Goal: Task Accomplishment & Management: Manage account settings

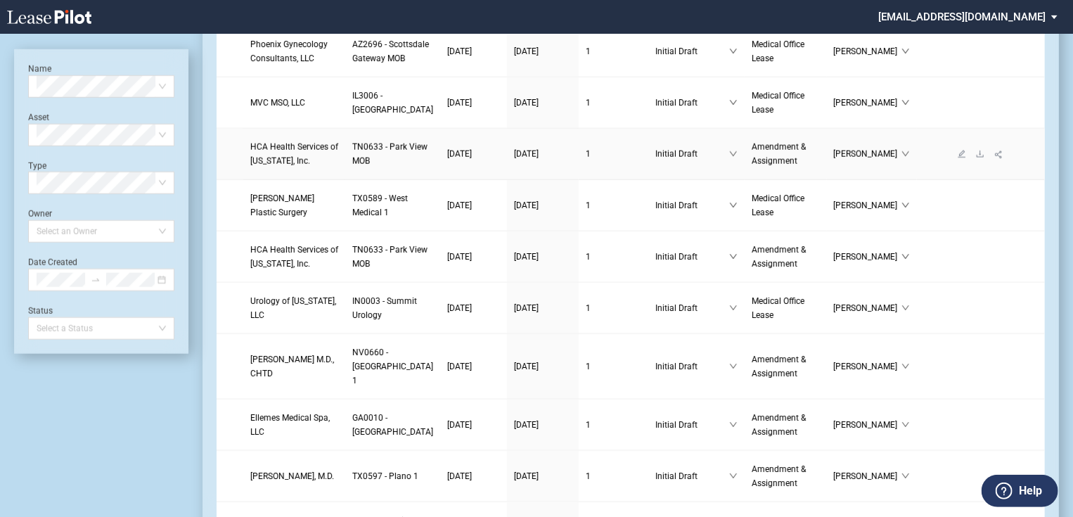
scroll to position [844, 0]
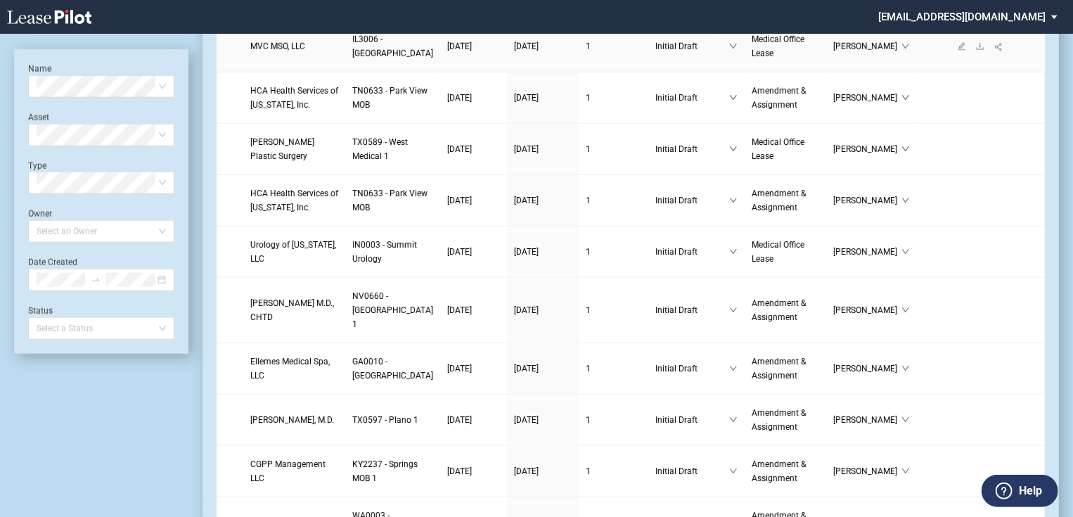
click at [284, 51] on span "MVC MSO, LLC" at bounding box center [277, 46] width 55 height 10
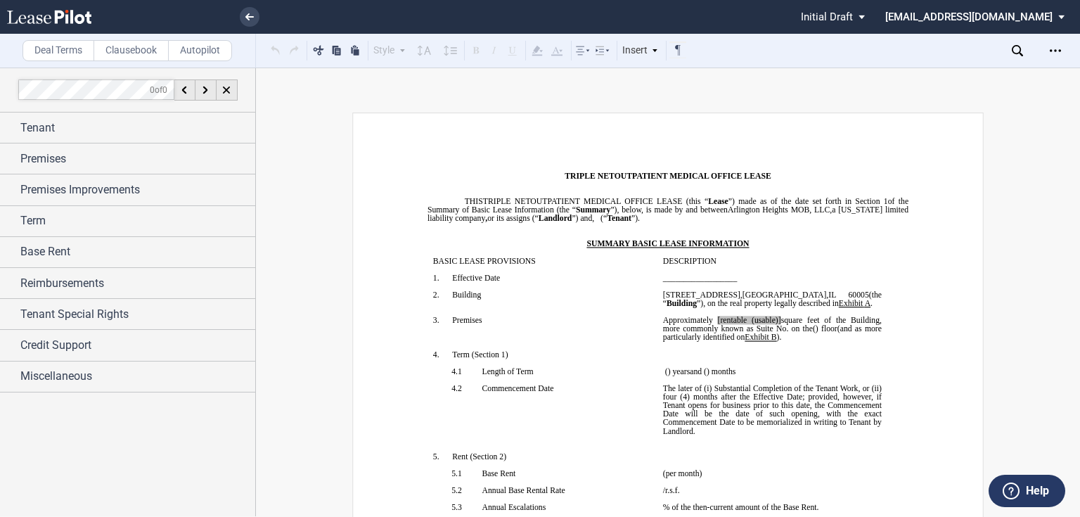
scroll to position [113, 0]
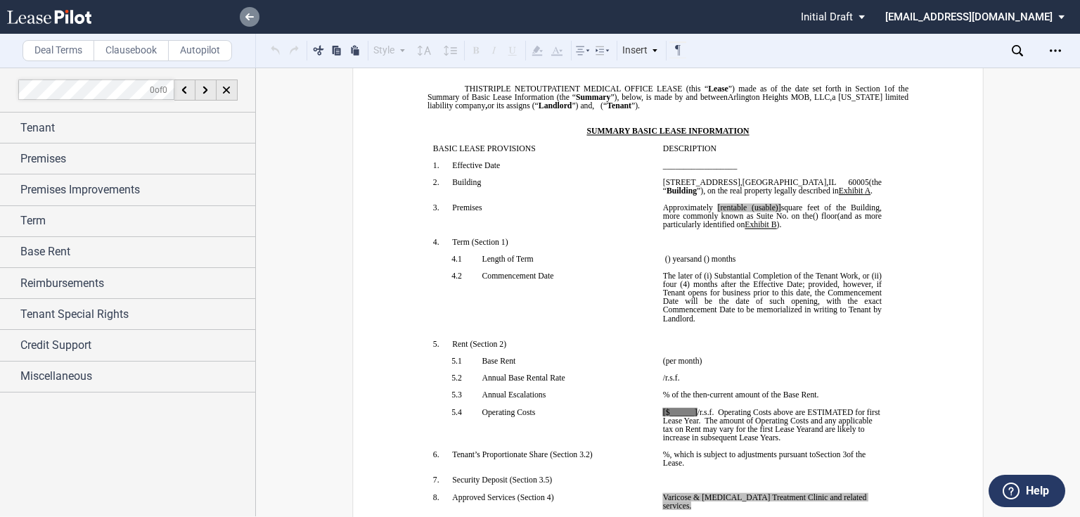
click at [245, 21] on link at bounding box center [250, 17] width 20 height 20
